Goal: Navigation & Orientation: Go to known website

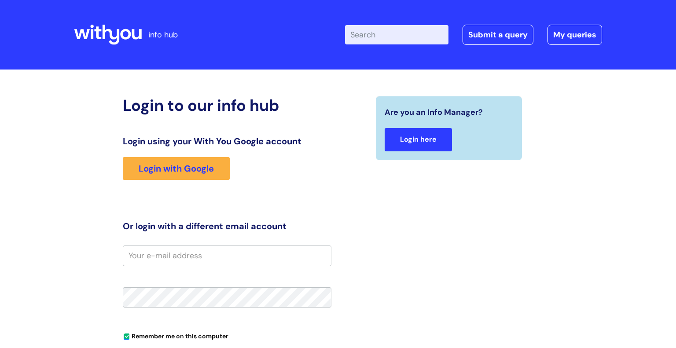
click at [422, 139] on link "Login here" at bounding box center [418, 139] width 67 height 23
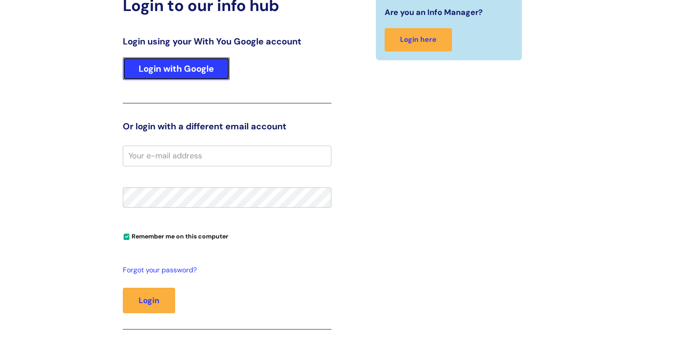
click at [184, 68] on link "Login with Google" at bounding box center [176, 68] width 107 height 23
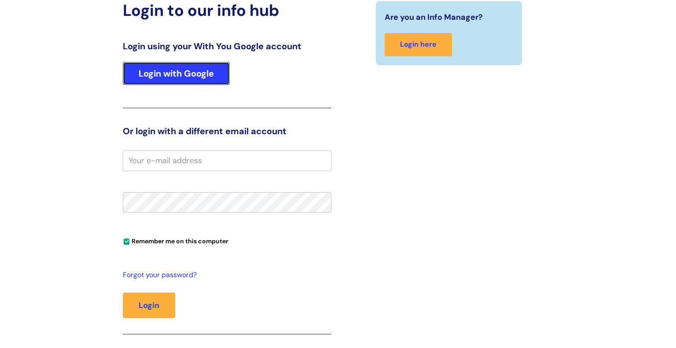
scroll to position [91, 0]
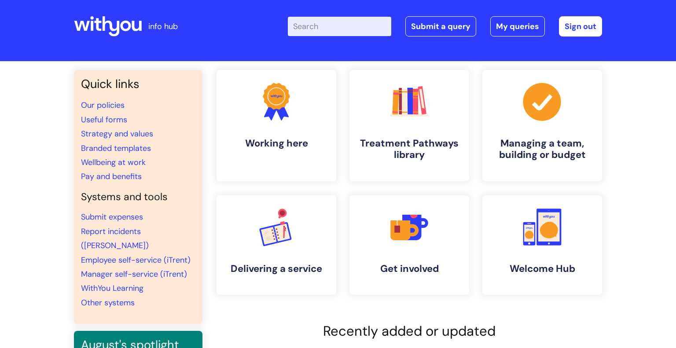
scroll to position [14, 0]
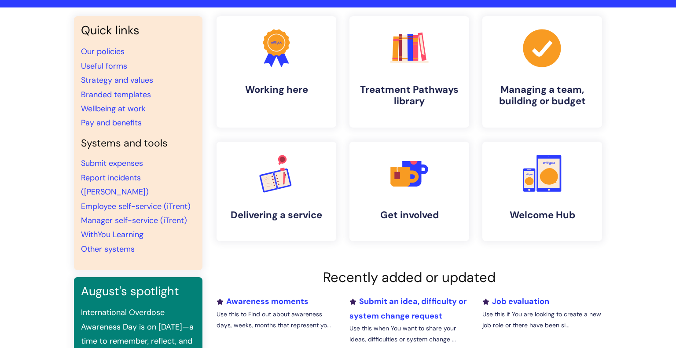
scroll to position [63, 0]
